Goal: Task Accomplishment & Management: Manage account settings

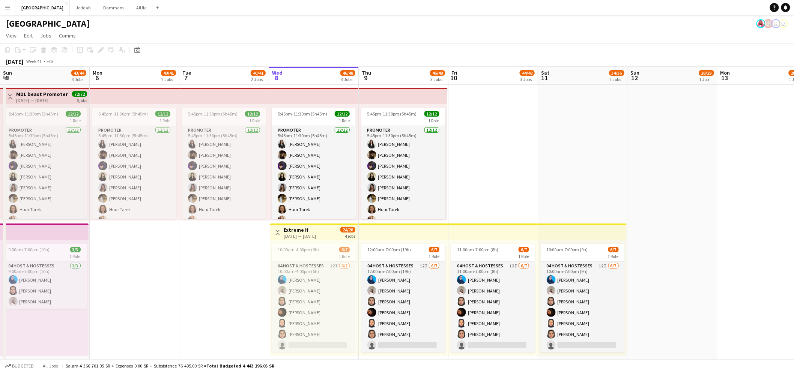
scroll to position [0, 179]
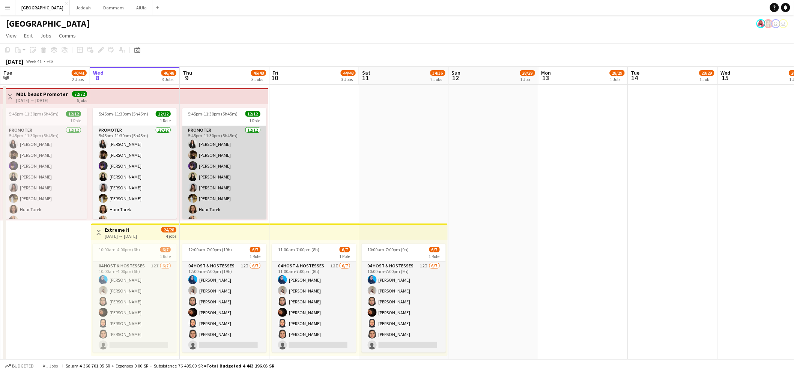
click at [223, 165] on app-card-role "Promoter 12/12 5:45pm-11:30pm (5h45m) Jana Amer Nour Hassan Shaima Omar Nada Al…" at bounding box center [224, 198] width 84 height 145
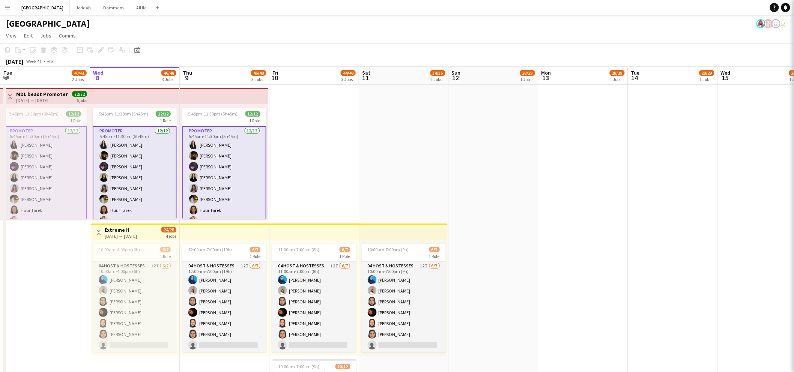
click at [230, 155] on app-card-role "Promoter 12/12 5:45pm-11:30pm (5h45m) Jana Amer Nour Hassan Shaima Omar Nada Al…" at bounding box center [224, 199] width 84 height 147
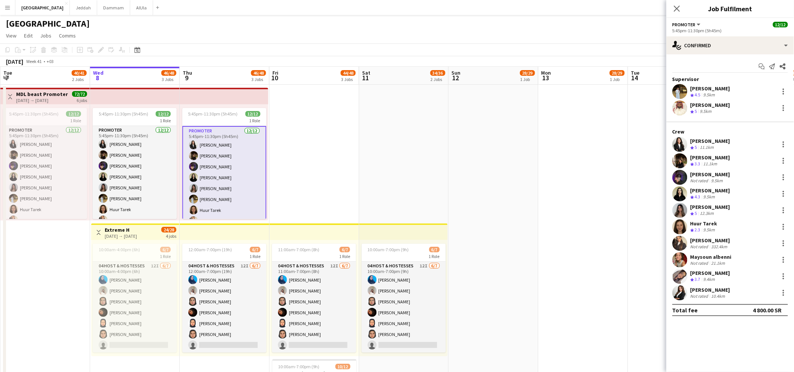
scroll to position [0, 179]
click at [719, 47] on div "single-neutral-actions-check-2 Confirmed" at bounding box center [730, 45] width 128 height 18
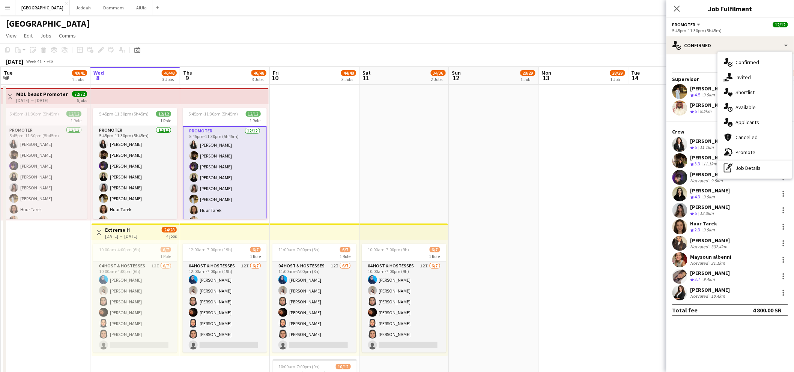
click at [226, 152] on app-card-role "Promoter 12/12 5:45pm-11:30pm (5h45m) Jana Amer Nour Hassan Shaima Omar Nada Al…" at bounding box center [225, 199] width 84 height 147
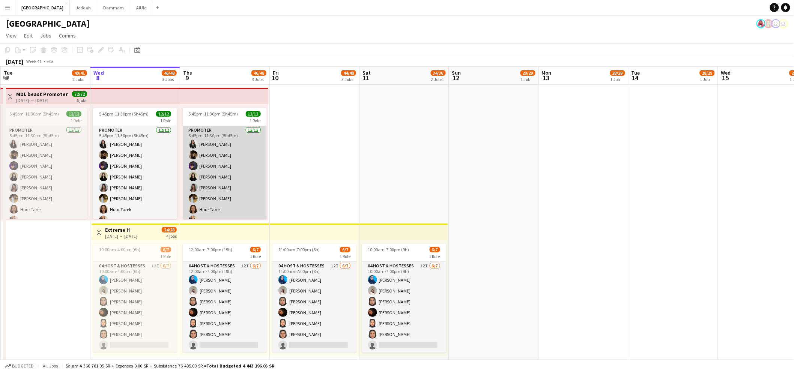
click at [220, 126] on app-card-role "Promoter 12/12 5:45pm-11:30pm (5h45m) Jana Amer Nour Hassan Shaima Omar Nada Al…" at bounding box center [225, 198] width 84 height 145
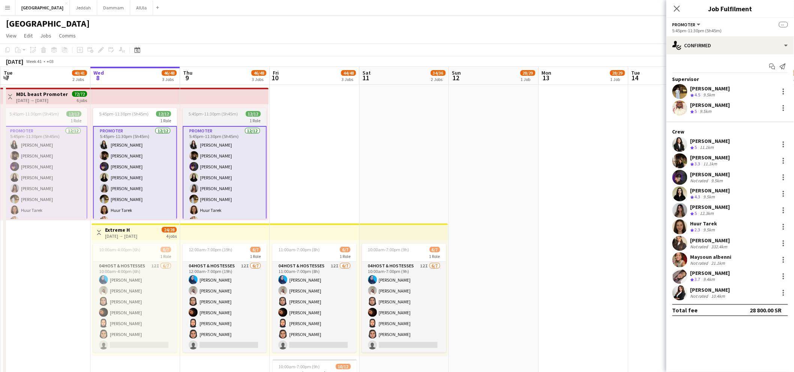
click at [221, 121] on div "1 Role" at bounding box center [225, 120] width 84 height 6
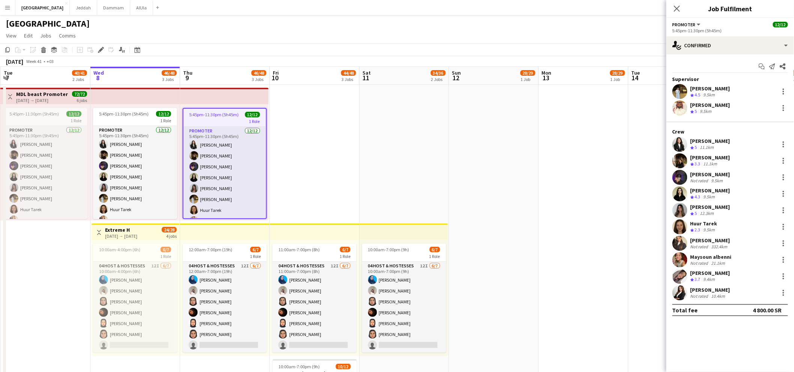
drag, startPoint x: 97, startPoint y: 49, endPoint x: 144, endPoint y: 49, distance: 46.5
click at [98, 49] on icon "Edit" at bounding box center [101, 50] width 6 height 6
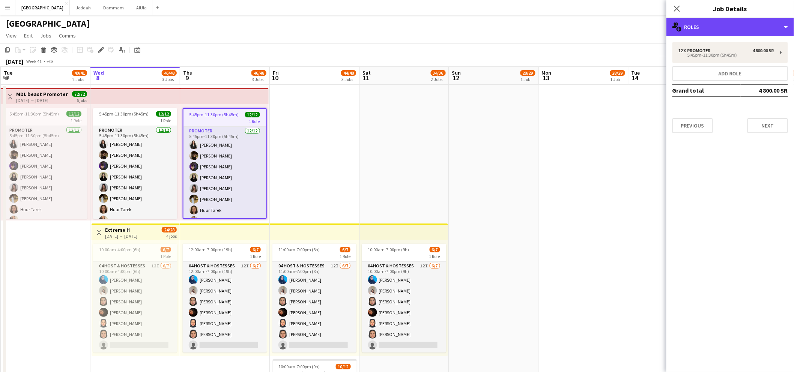
drag, startPoint x: 714, startPoint y: 27, endPoint x: 718, endPoint y: 33, distance: 7.1
click at [714, 27] on div "multiple-users-add Roles" at bounding box center [730, 27] width 128 height 18
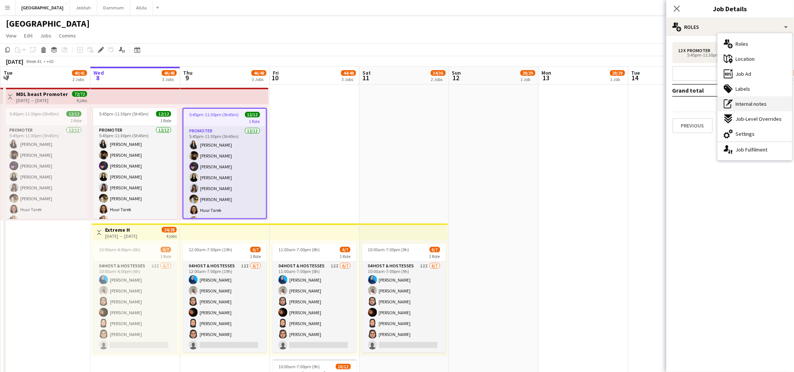
click at [752, 99] on div "pen-write Internal notes" at bounding box center [754, 103] width 74 height 15
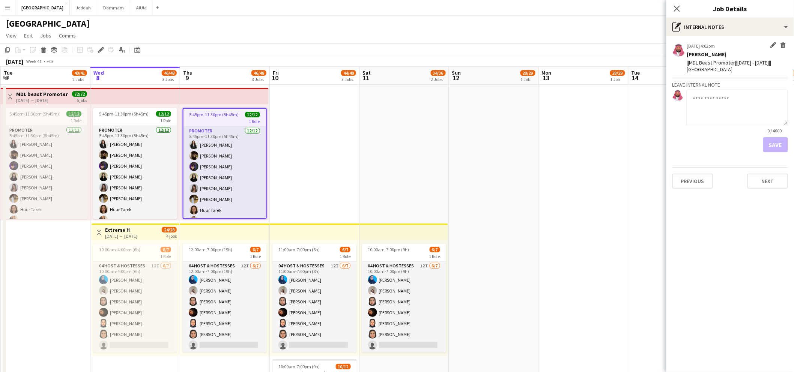
click at [718, 69] on div "||MDL Beast Promoter||4th - 9th Oct 2025||Riyadh" at bounding box center [737, 66] width 101 height 14
